Goal: Task Accomplishment & Management: Manage account settings

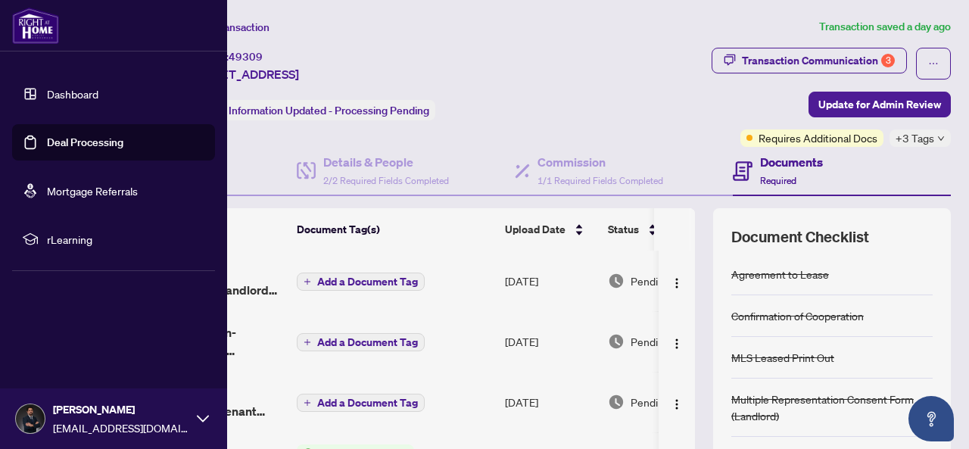
click at [47, 142] on link "Deal Processing" at bounding box center [85, 143] width 76 height 14
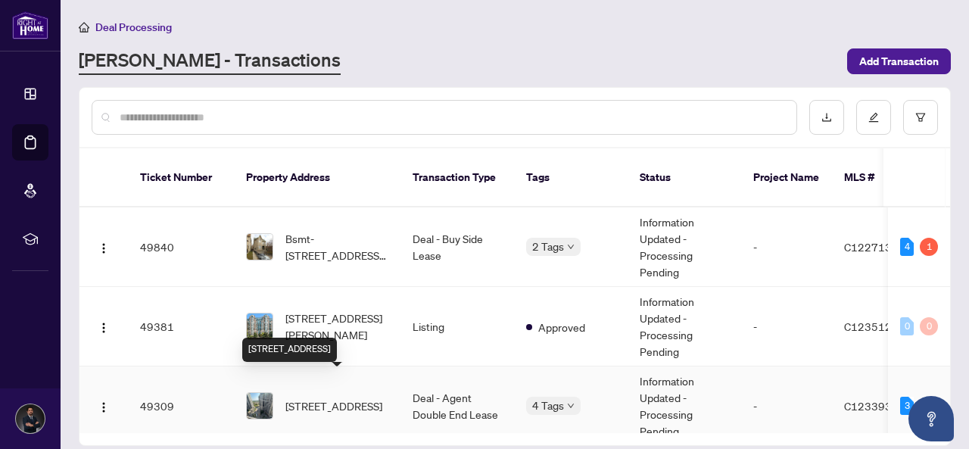
click at [350, 398] on span "[STREET_ADDRESS]" at bounding box center [333, 406] width 97 height 17
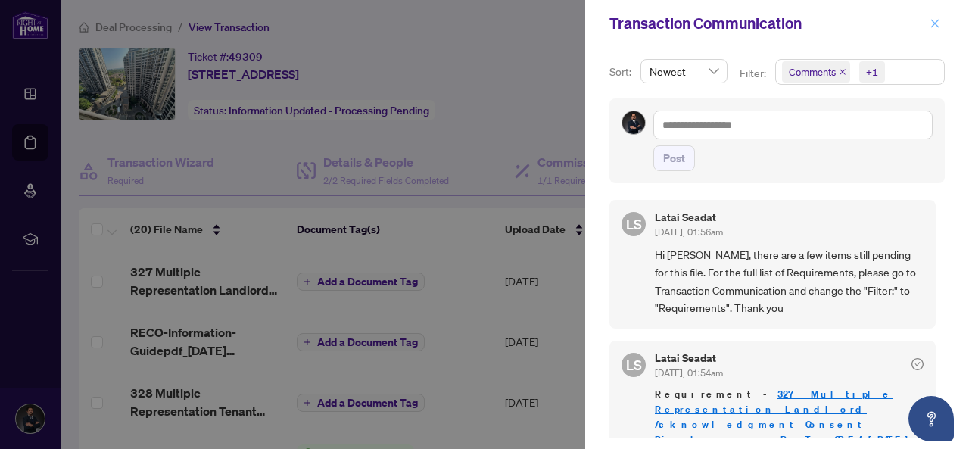
click at [937, 22] on icon "close" at bounding box center [935, 23] width 8 height 8
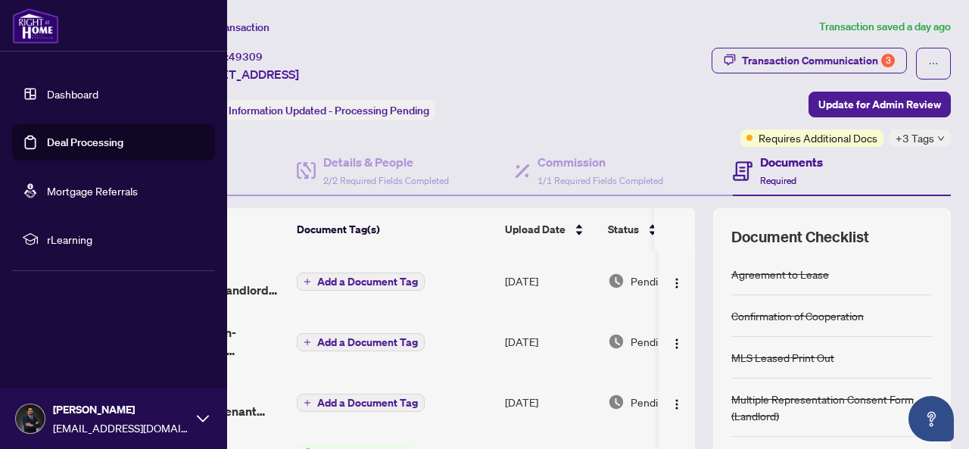
drag, startPoint x: 25, startPoint y: 131, endPoint x: 429, endPoint y: 218, distance: 412.9
click at [47, 136] on link "Deal Processing" at bounding box center [85, 143] width 76 height 14
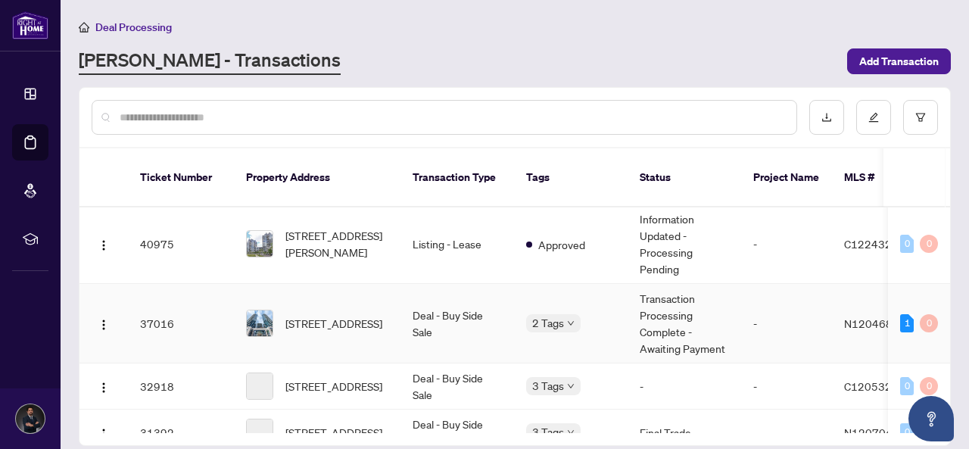
scroll to position [454, 0]
